Goal: Task Accomplishment & Management: Manage account settings

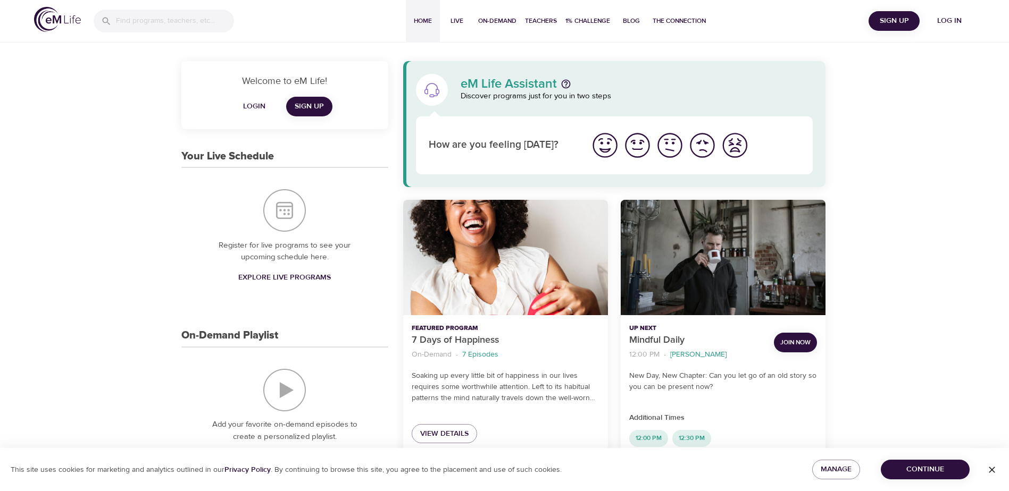
click at [950, 17] on span "Log in" at bounding box center [949, 20] width 43 height 13
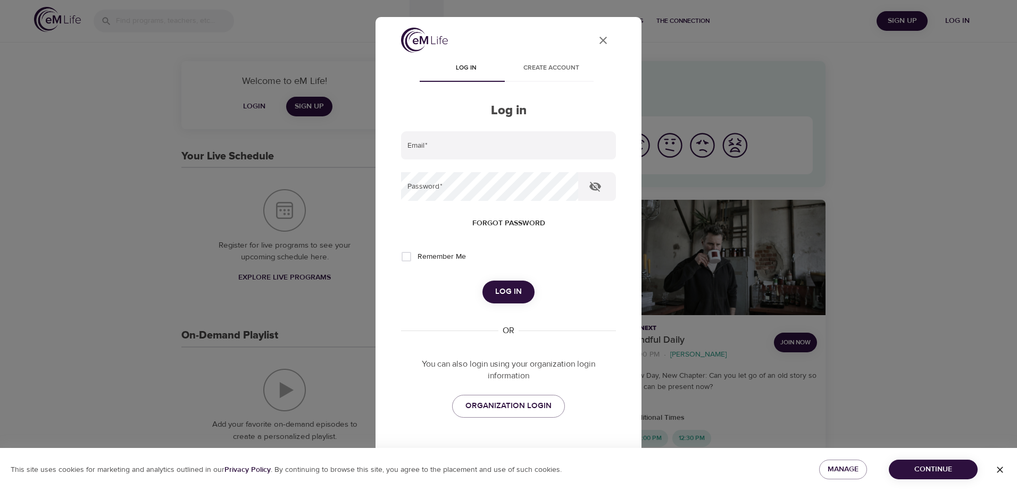
type input "[PERSON_NAME][EMAIL_ADDRESS][PERSON_NAME][DOMAIN_NAME]"
click at [495, 289] on span "Log in" at bounding box center [508, 292] width 27 height 14
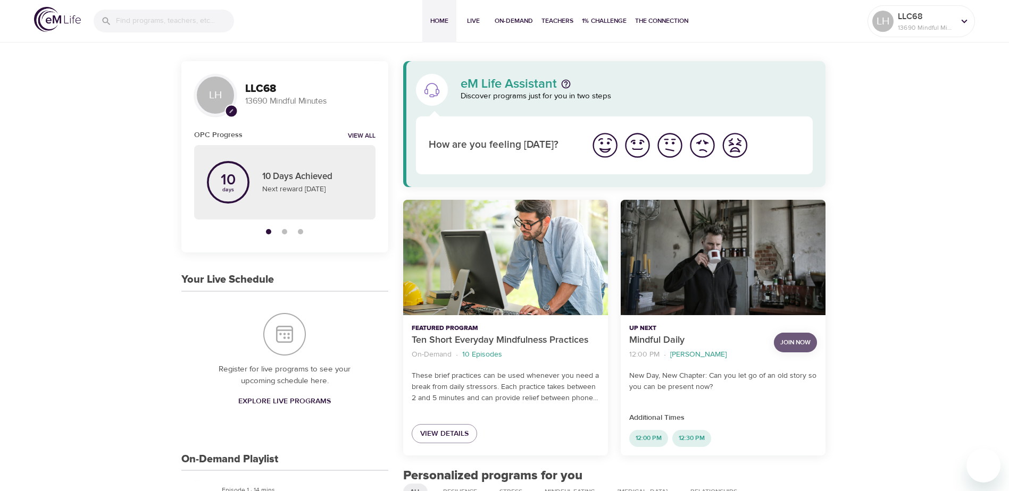
click at [793, 341] on span "Join Now" at bounding box center [795, 342] width 30 height 11
